Goal: Information Seeking & Learning: Check status

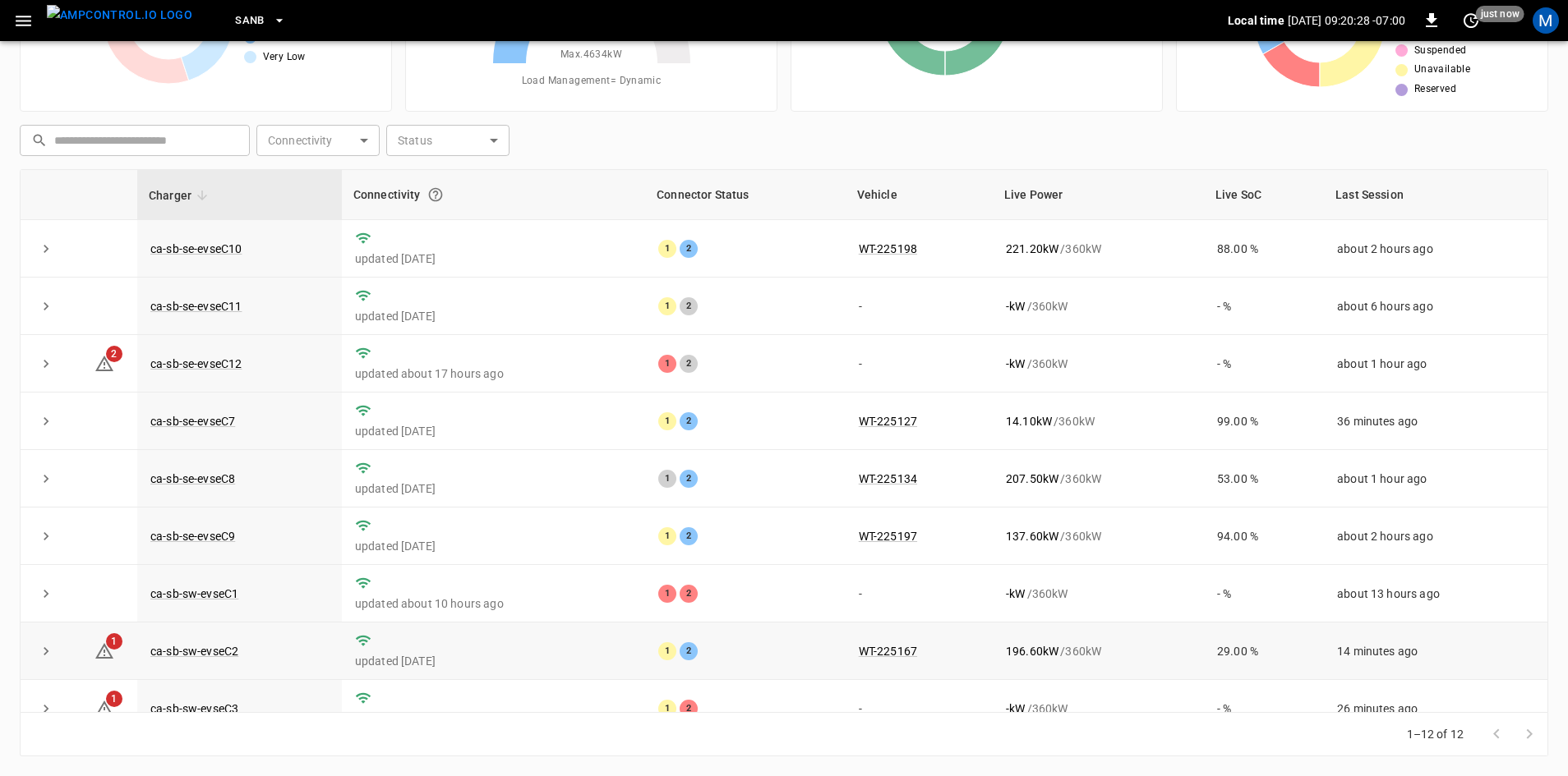
scroll to position [208, 0]
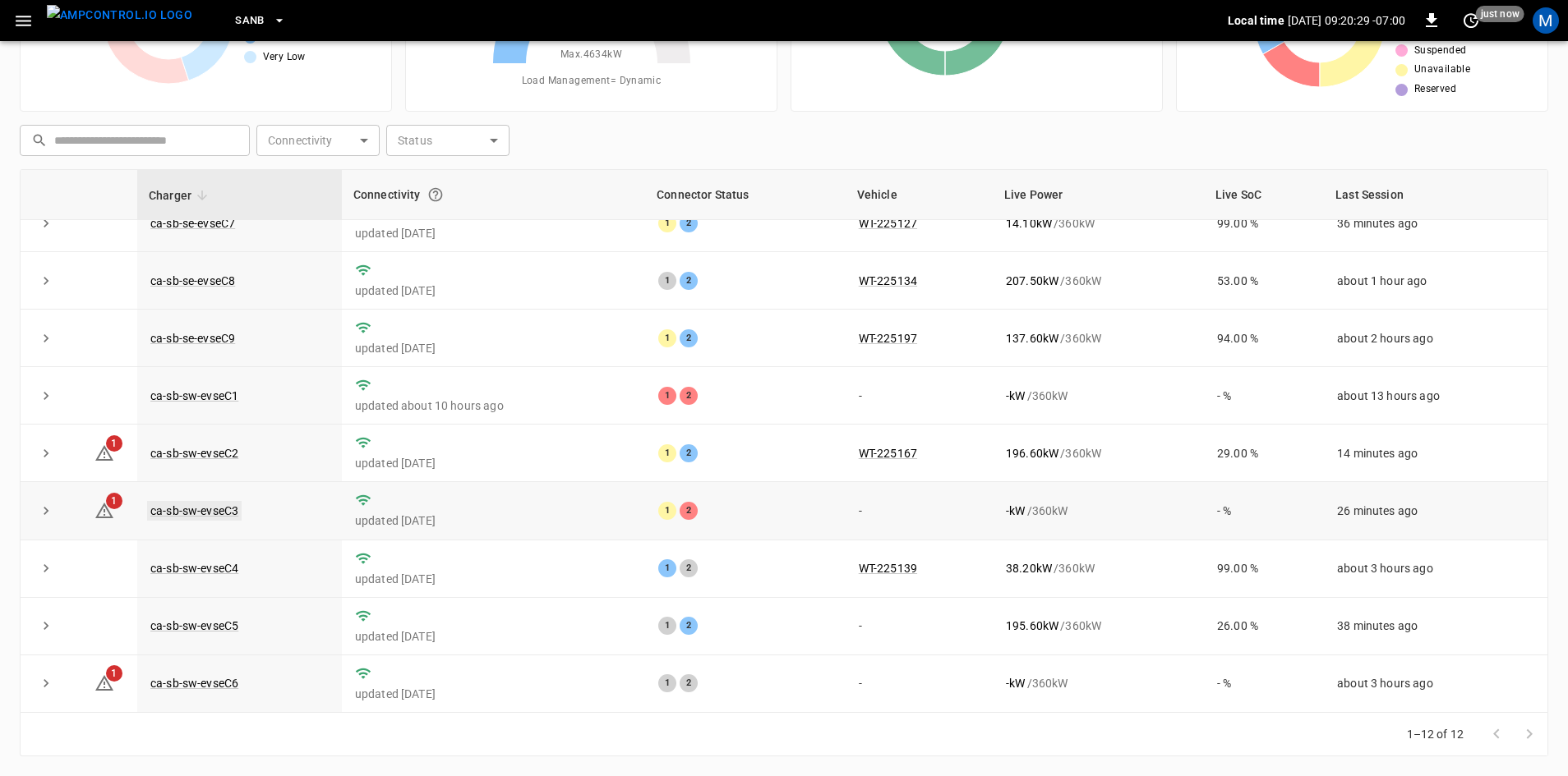
click at [189, 502] on link "ca-sb-sw-evseC3" at bounding box center [194, 511] width 95 height 19
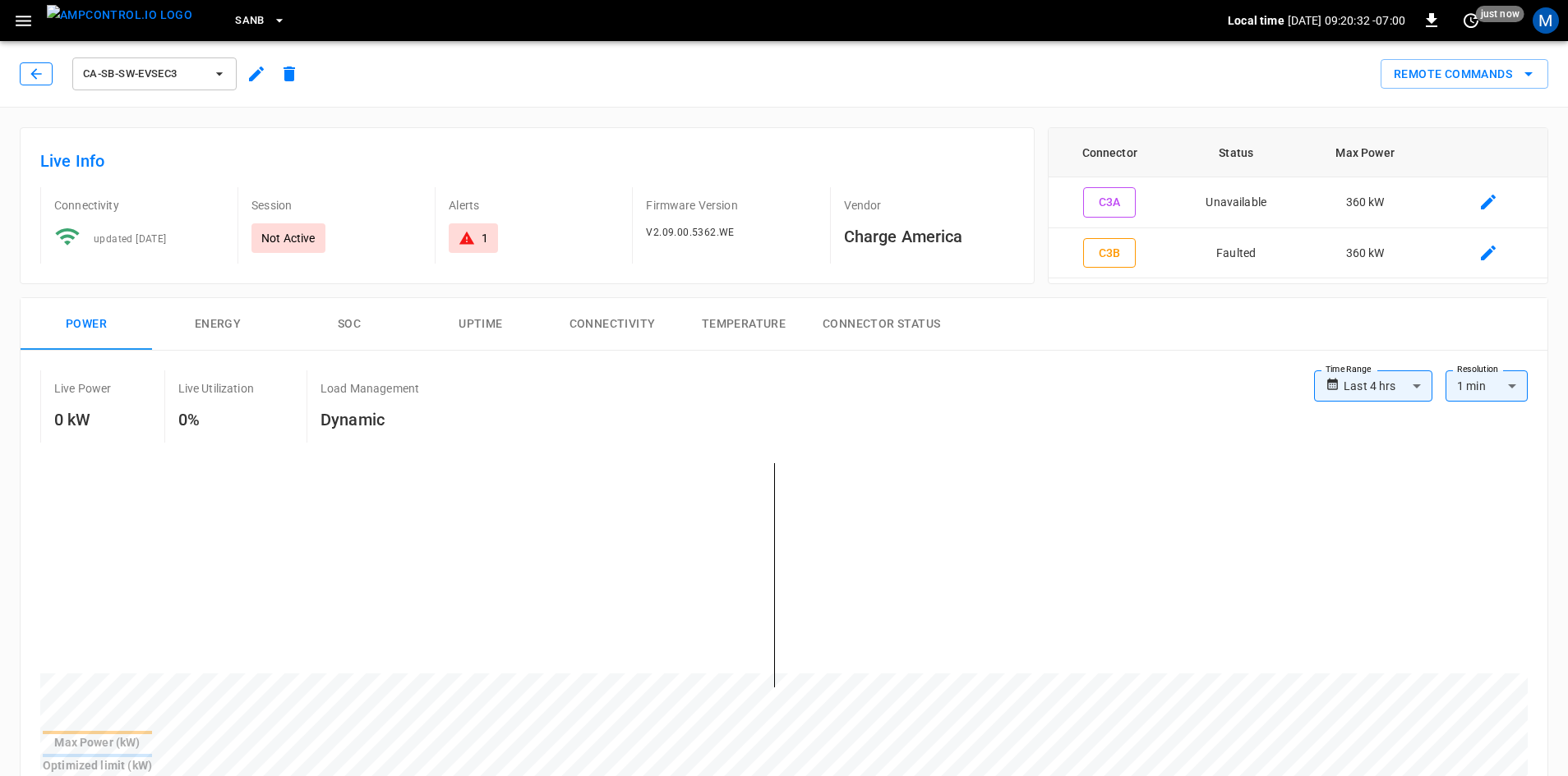
click at [23, 66] on button "button" at bounding box center [35, 74] width 33 height 23
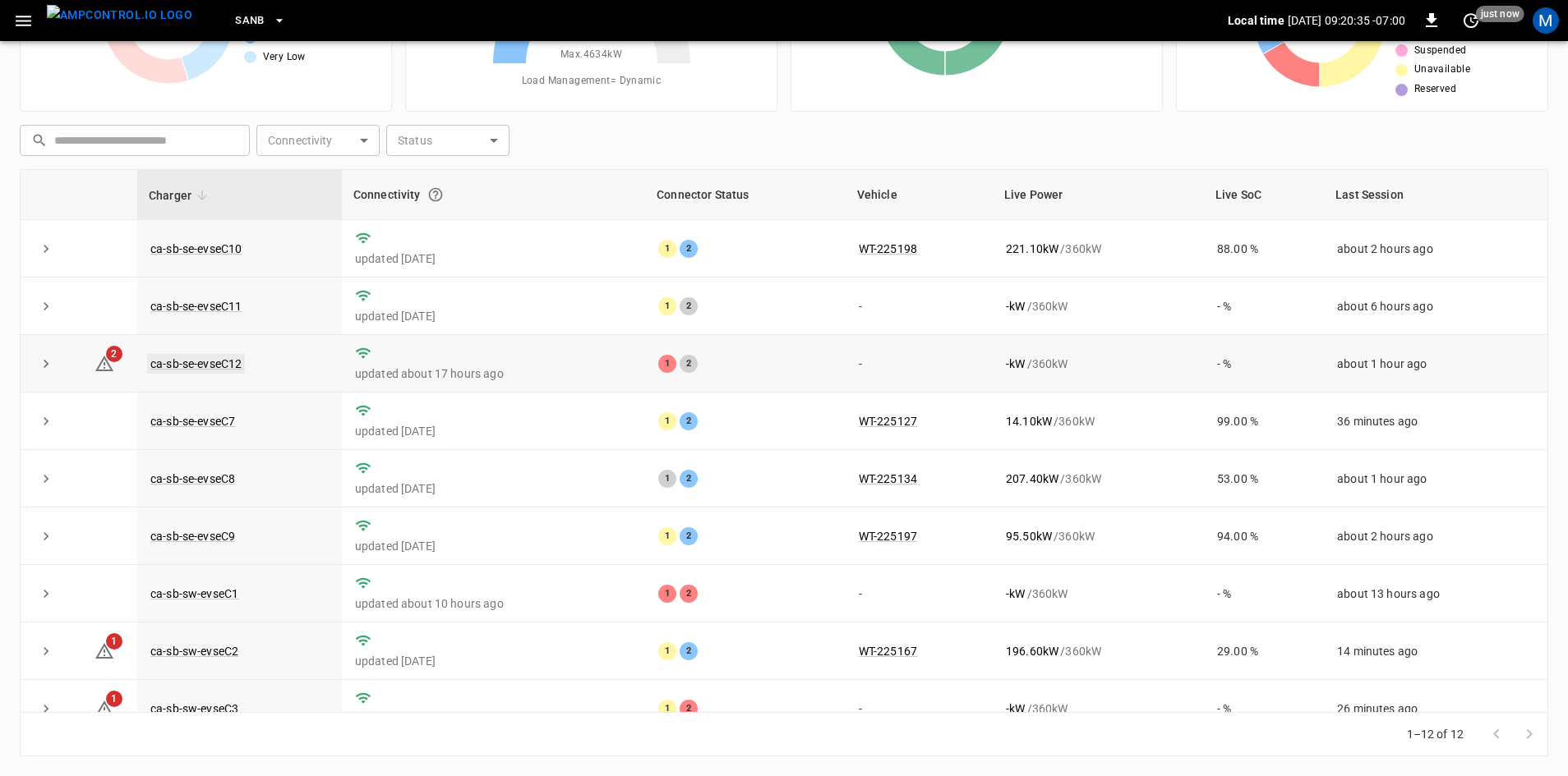
click at [232, 365] on link "ca-sb-se-evseC12" at bounding box center [196, 364] width 97 height 19
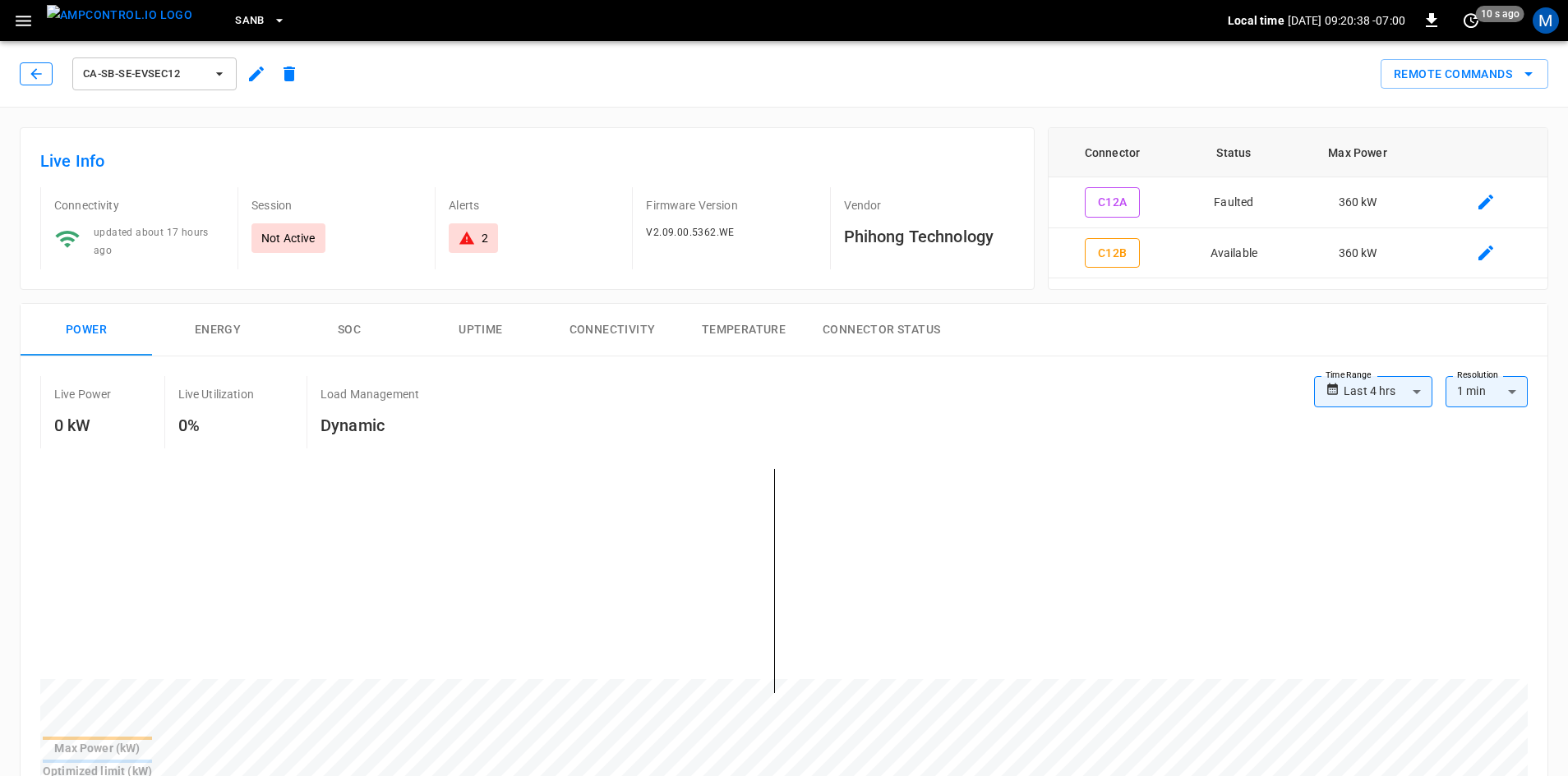
click at [21, 77] on button "button" at bounding box center [35, 74] width 33 height 23
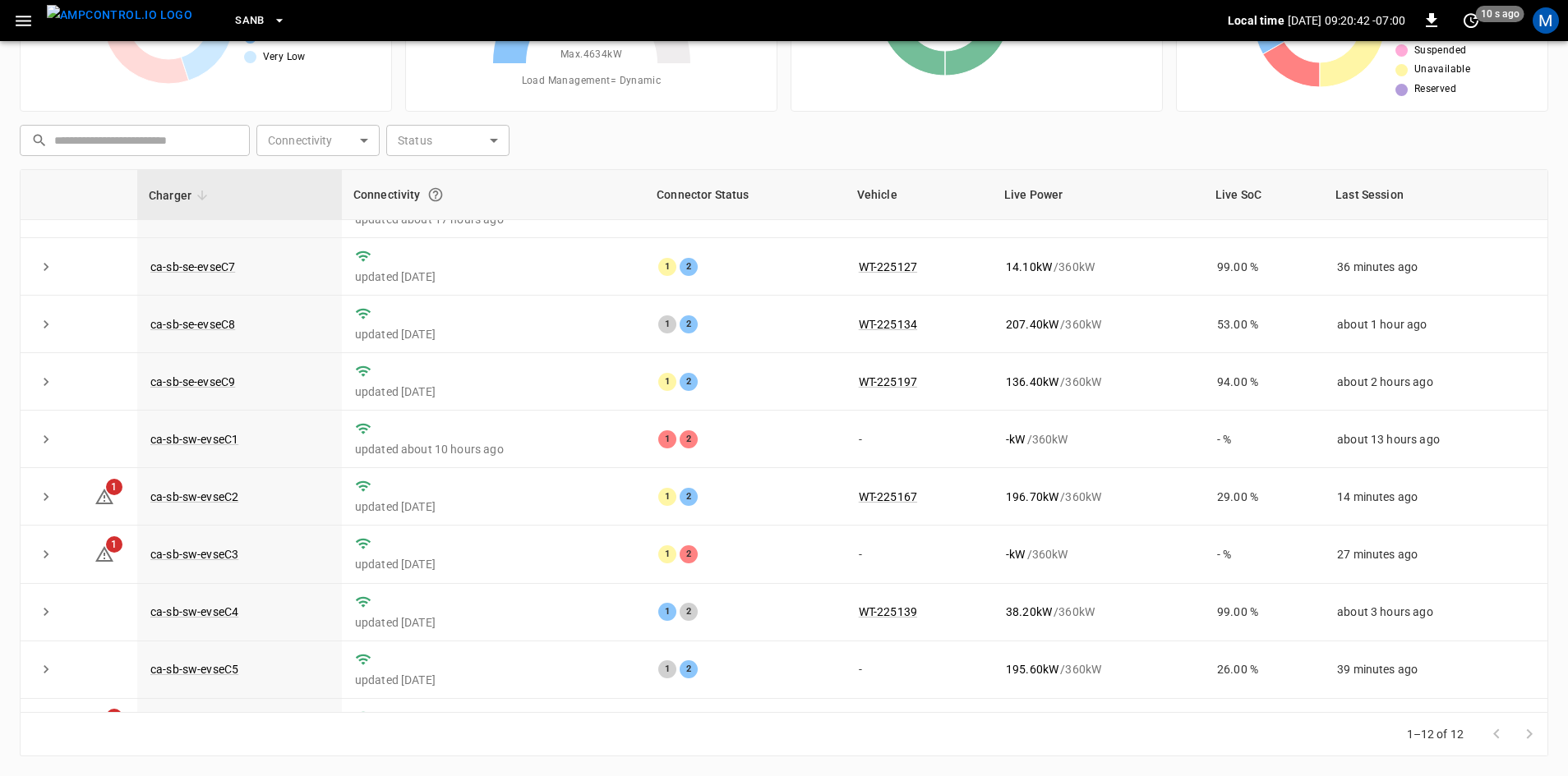
scroll to position [126, 0]
